Goal: Transaction & Acquisition: Purchase product/service

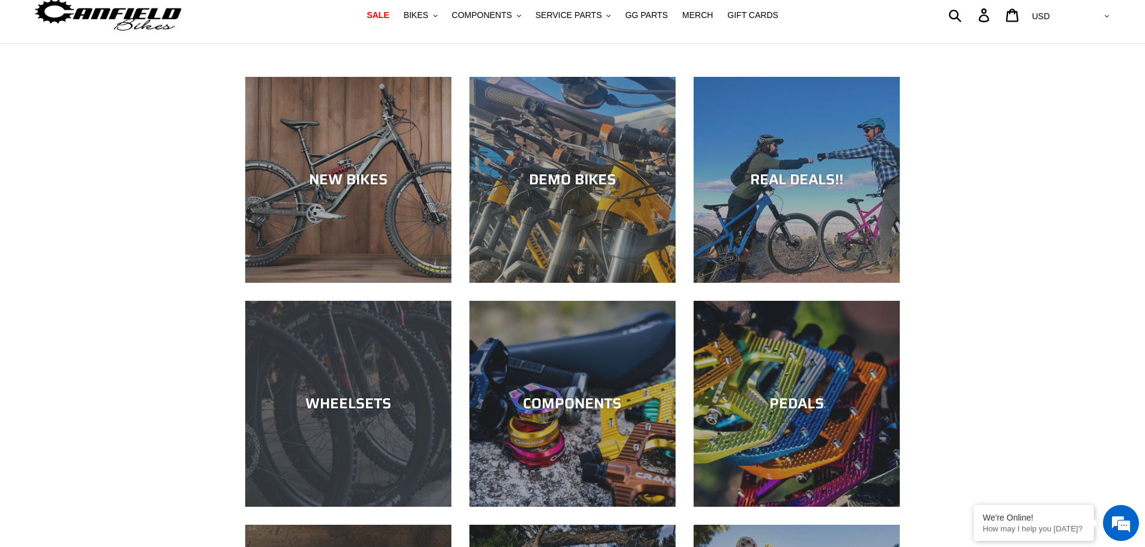
scroll to position [60, 0]
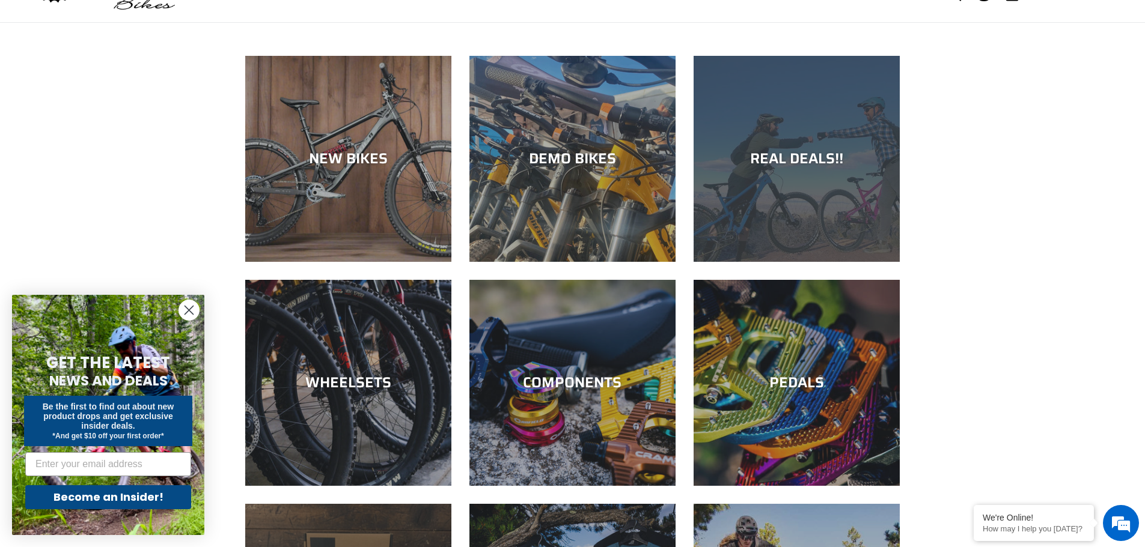
click at [802, 162] on div "REAL DEALS!!" at bounding box center [796, 158] width 206 height 17
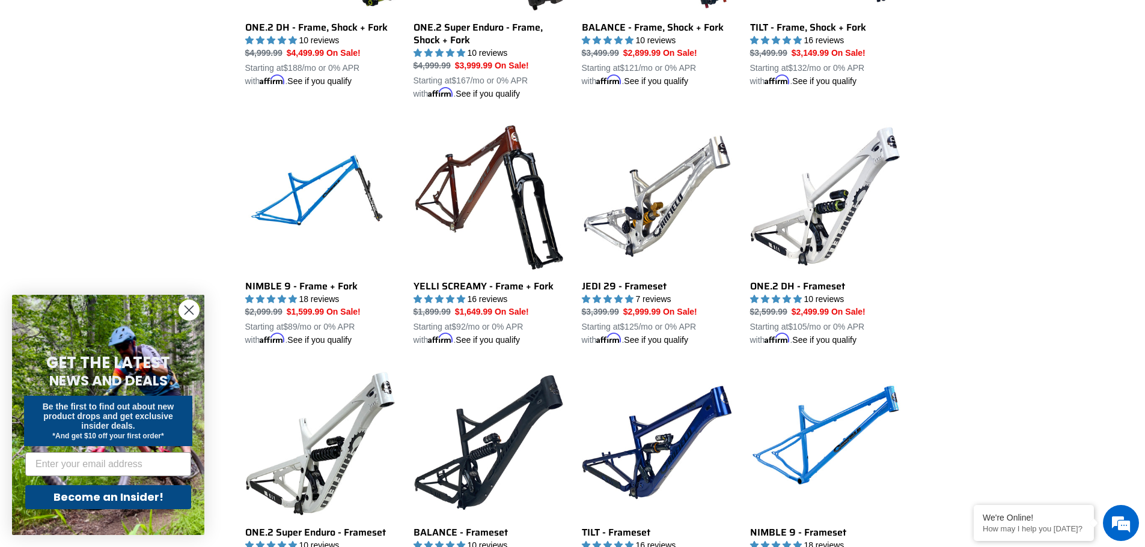
scroll to position [1623, 0]
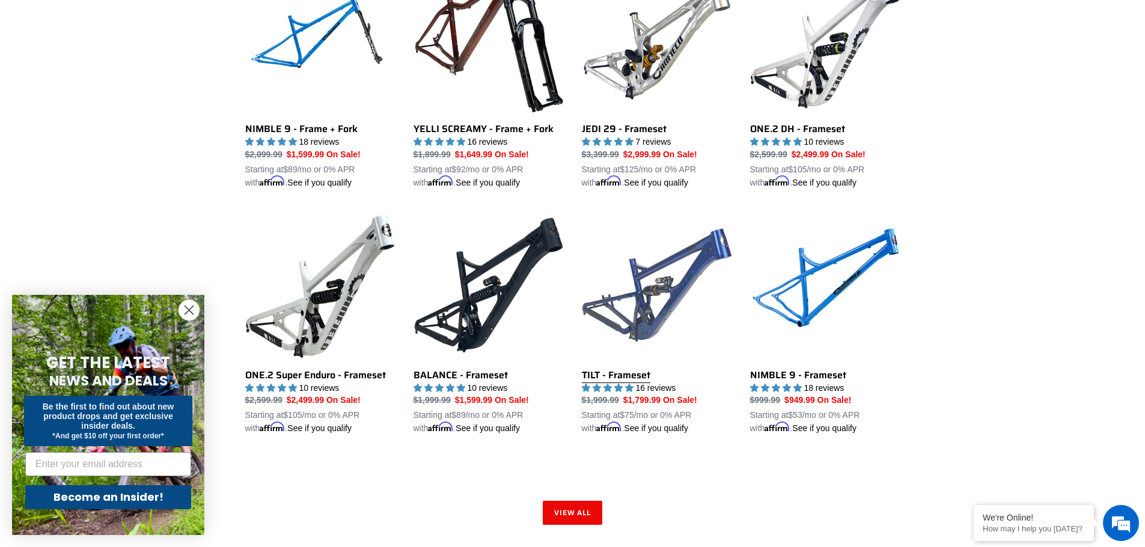
click at [644, 370] on link "TILT - Frameset" at bounding box center [657, 322] width 150 height 225
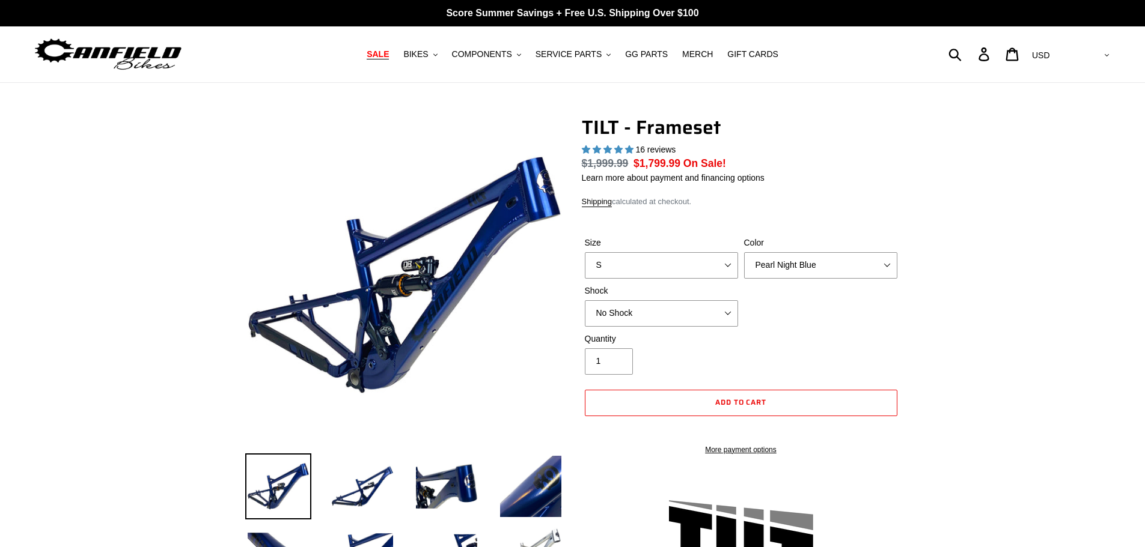
select select "highest-rating"
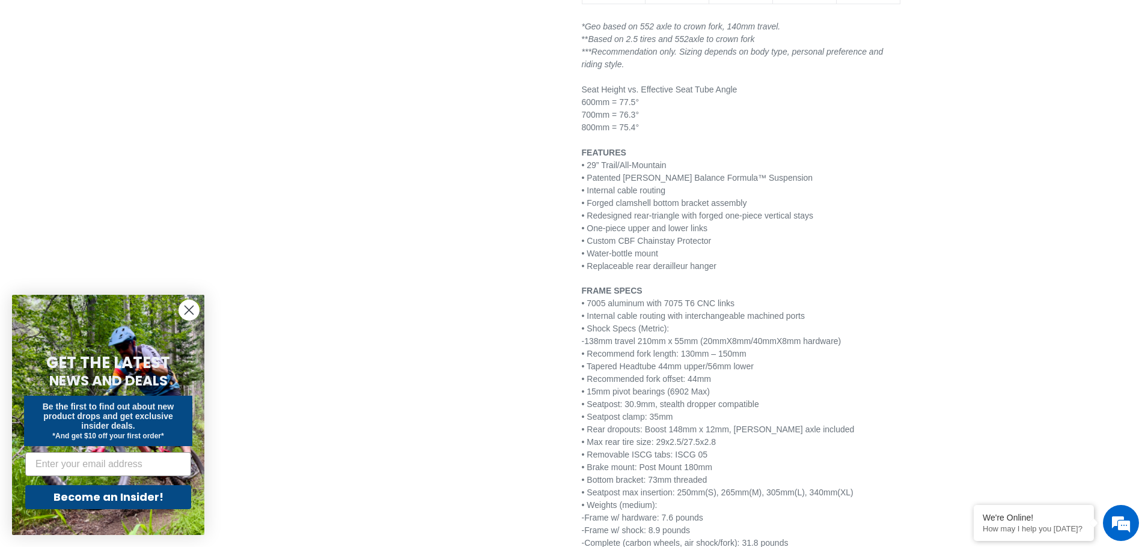
scroll to position [1382, 0]
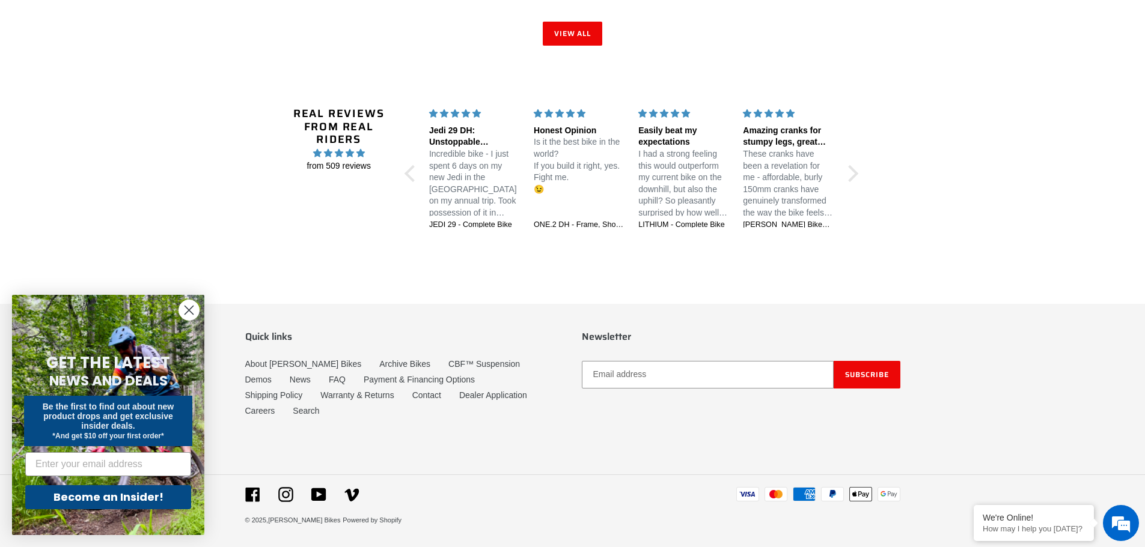
scroll to position [2034, 0]
